Goal: Transaction & Acquisition: Purchase product/service

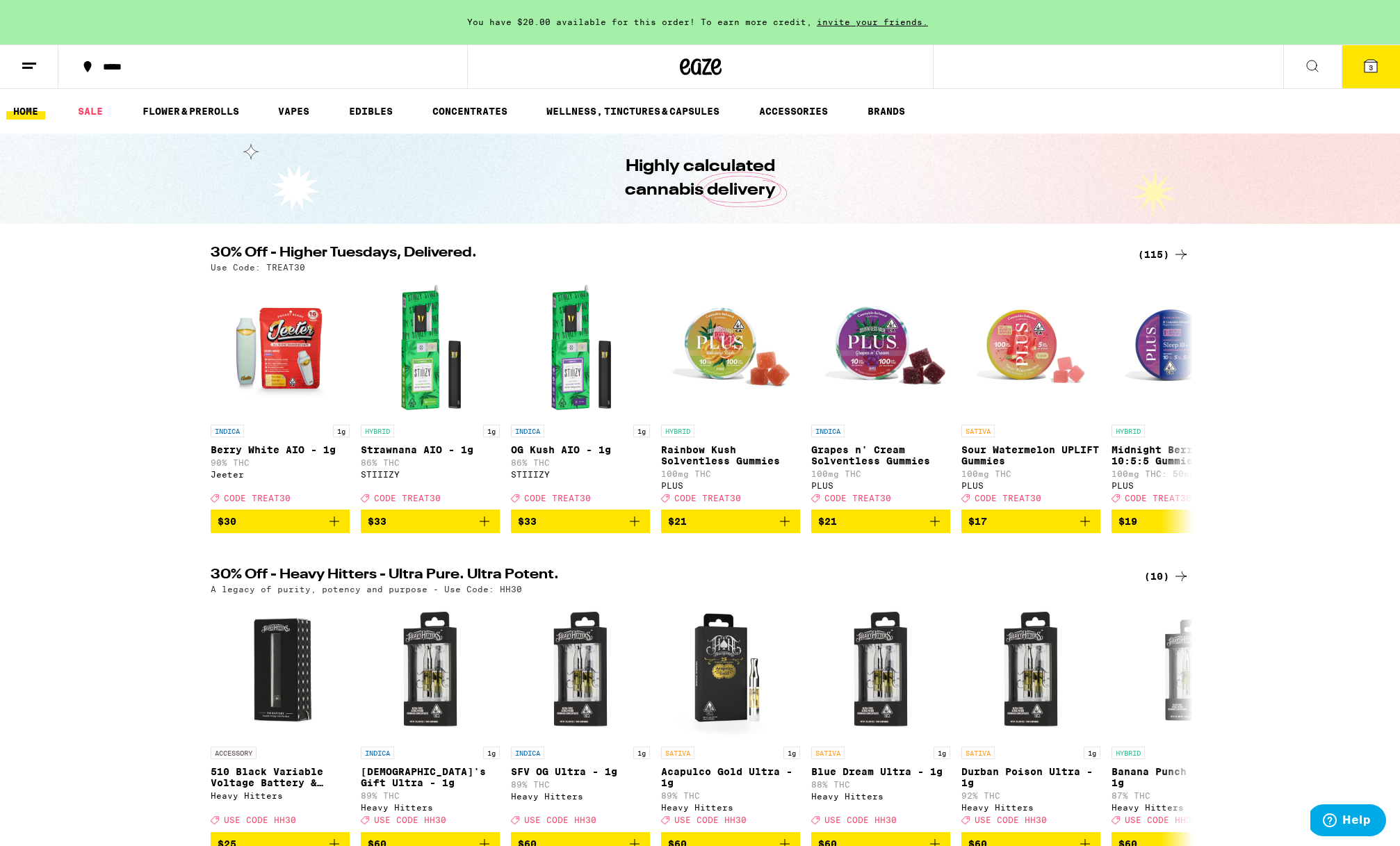
click at [1159, 262] on div "(115)" at bounding box center [1163, 255] width 52 height 17
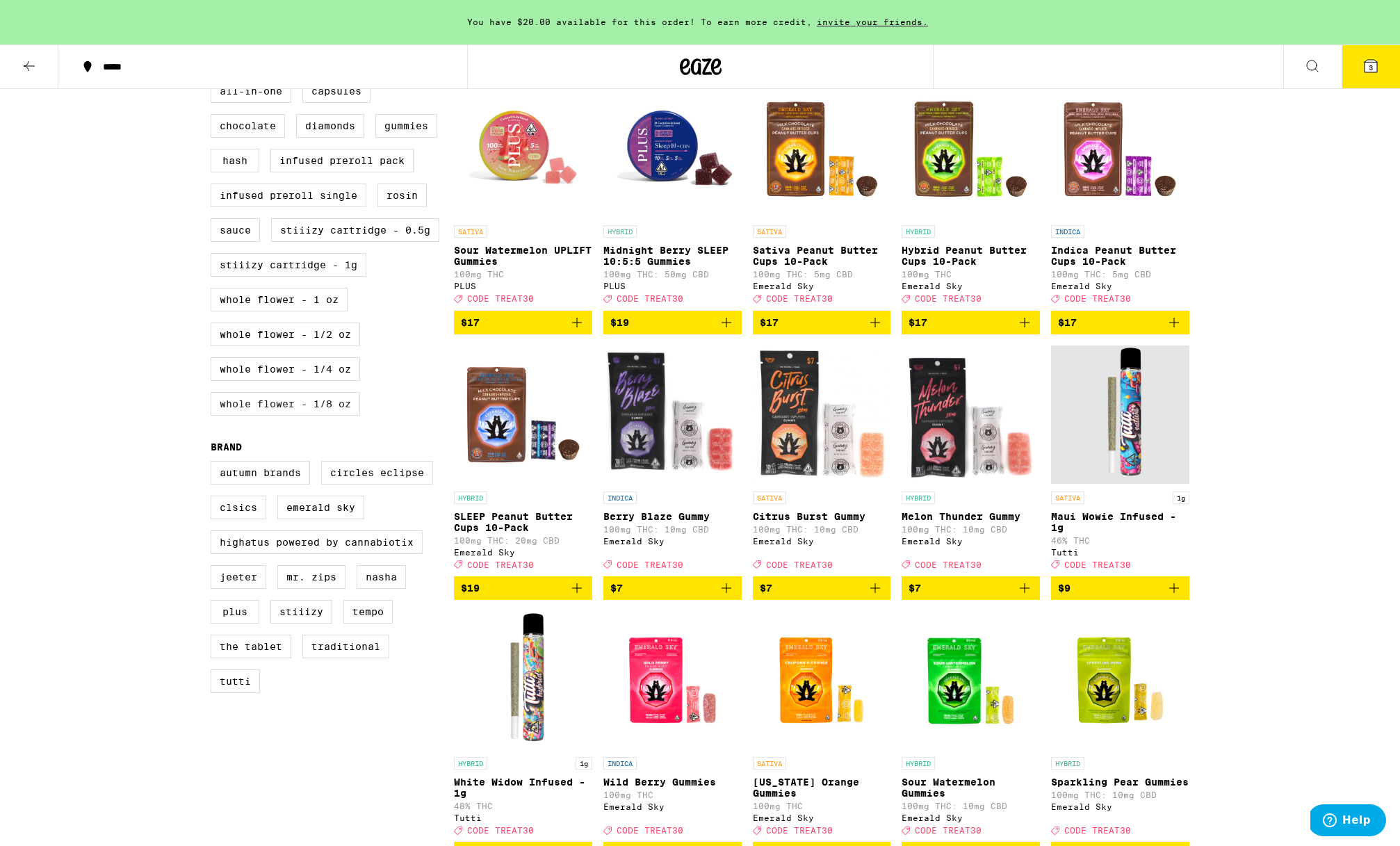
scroll to position [423, 0]
